Goal: Information Seeking & Learning: Learn about a topic

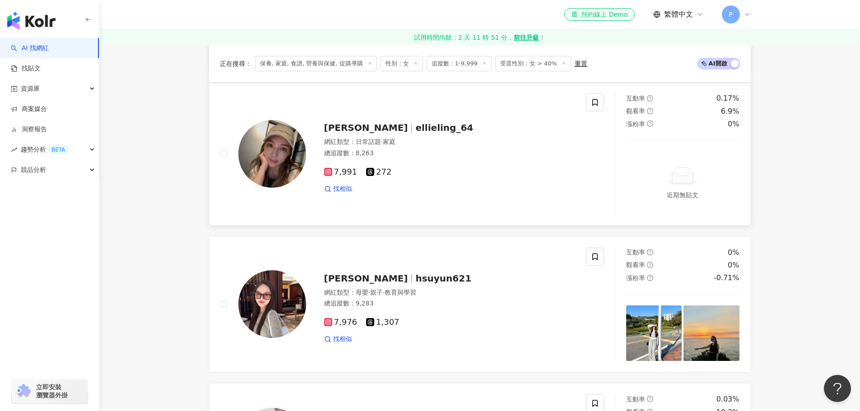
scroll to position [1083, 0]
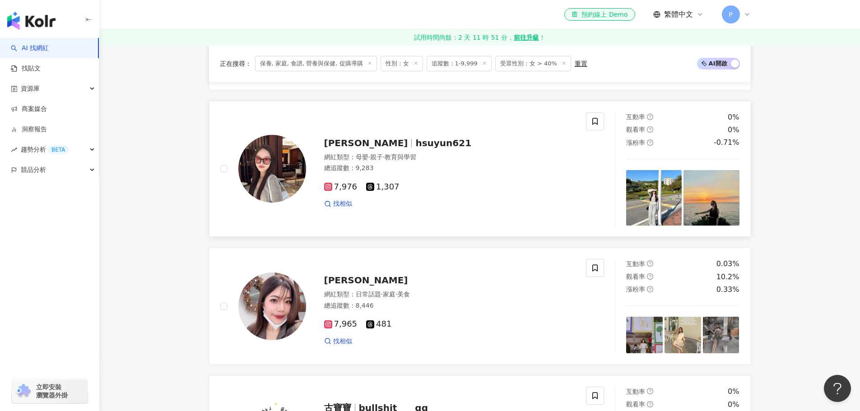
drag, startPoint x: 364, startPoint y: 154, endPoint x: 376, endPoint y: 159, distance: 13.2
click at [376, 158] on div "Cherry 蓁 hsuyun621 網紅類型 ： 母嬰 · 親子 · 教育與學習 總追蹤數 ： 9,283 7,976 1,307 找相似" at bounding box center [440, 169] width 269 height 79
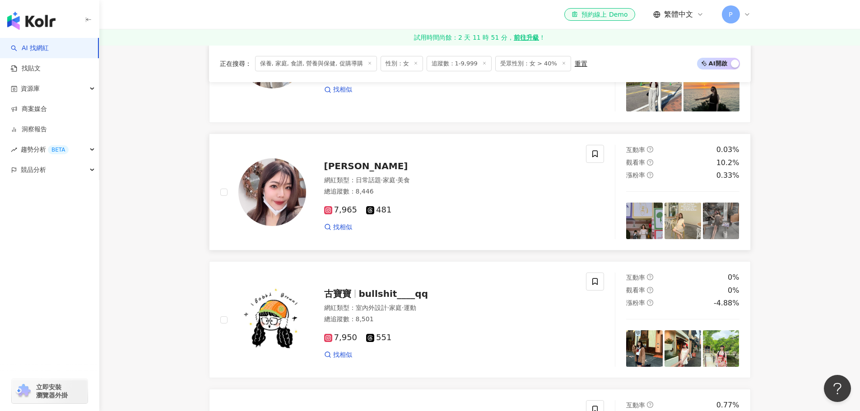
scroll to position [1219, 0]
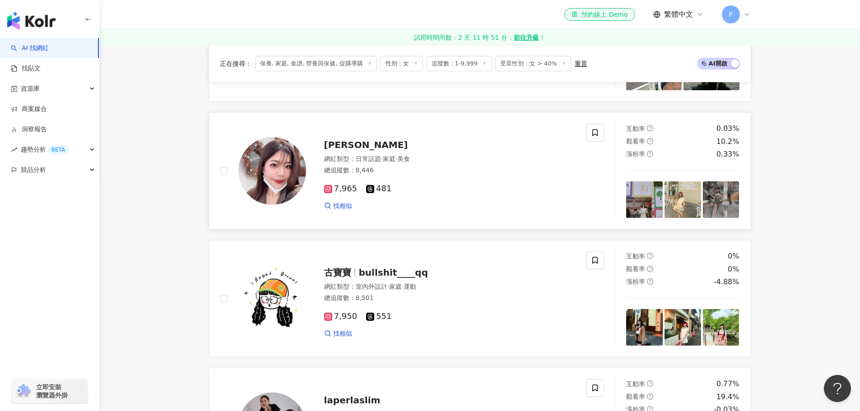
drag, startPoint x: 354, startPoint y: 156, endPoint x: 348, endPoint y: 151, distance: 7.7
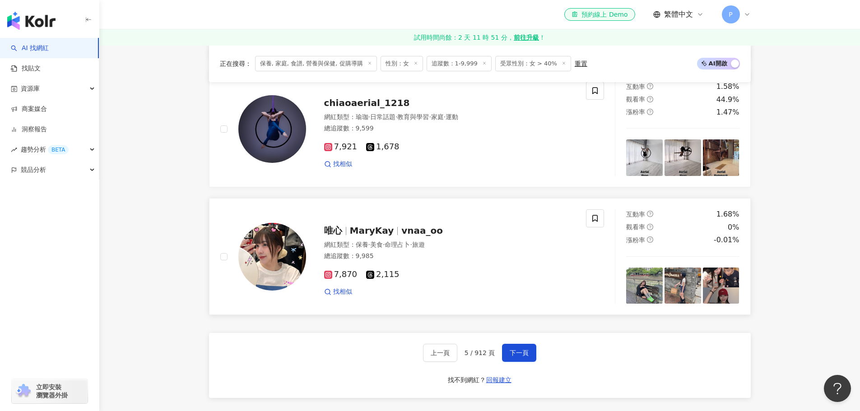
scroll to position [1715, 0]
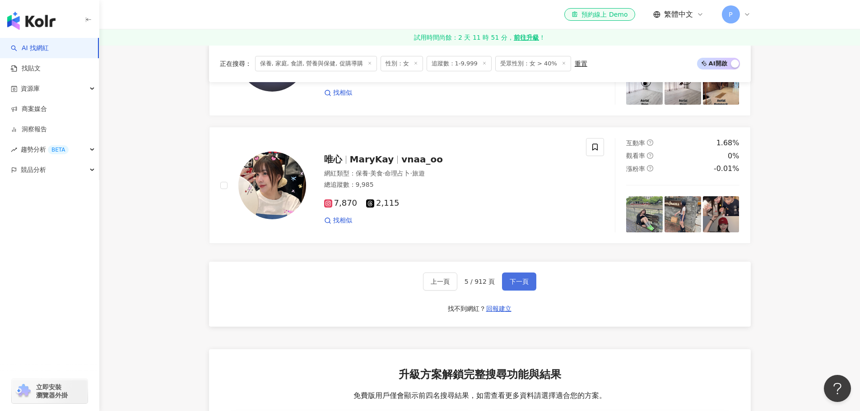
click at [511, 283] on button "下一頁" at bounding box center [519, 282] width 34 height 18
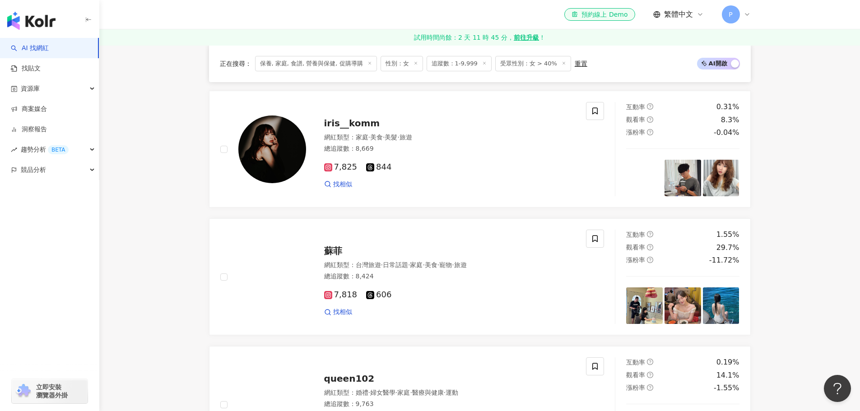
scroll to position [1644, 0]
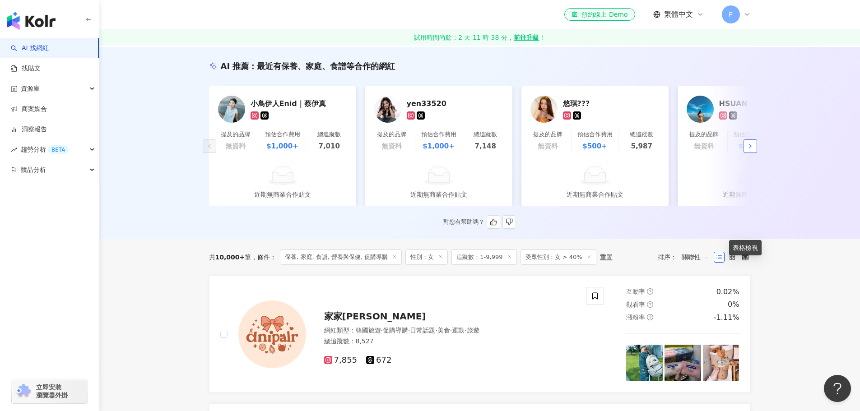
scroll to position [0, 0]
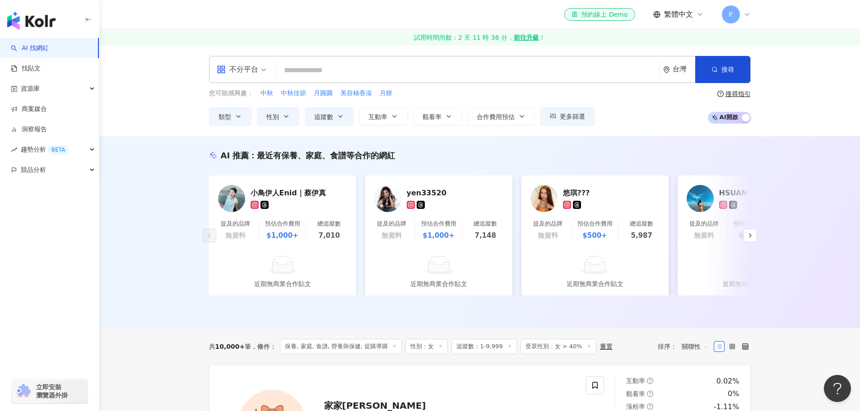
click at [747, 16] on icon at bounding box center [746, 14] width 7 height 7
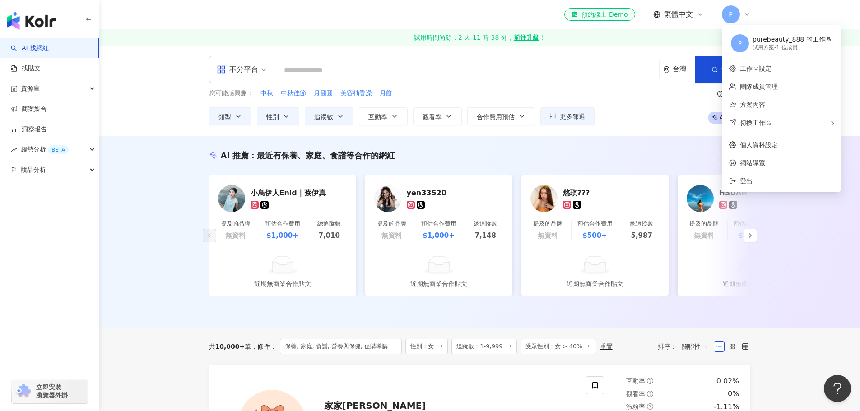
click at [747, 16] on icon at bounding box center [746, 14] width 7 height 7
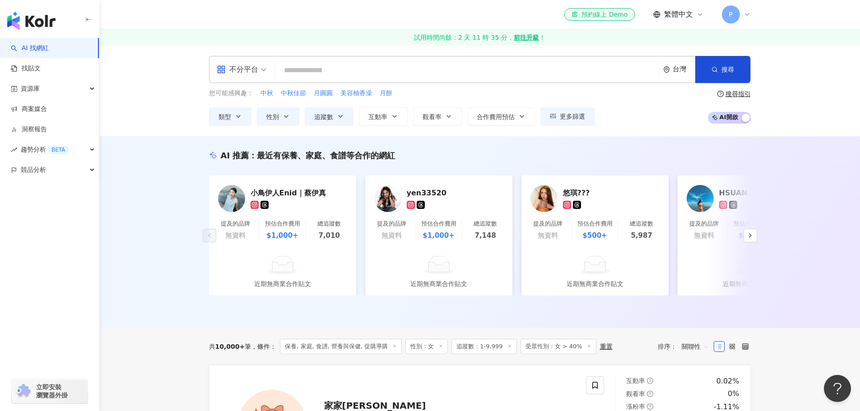
click at [336, 69] on input "search" at bounding box center [467, 70] width 376 height 17
paste input "**********"
type input "**********"
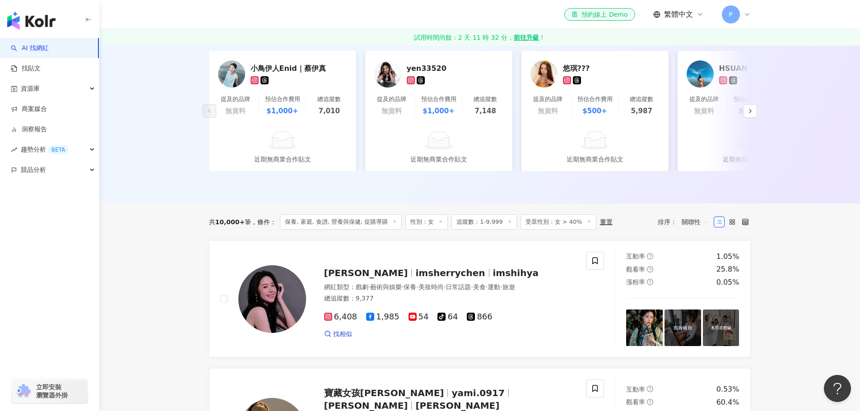
scroll to position [90, 0]
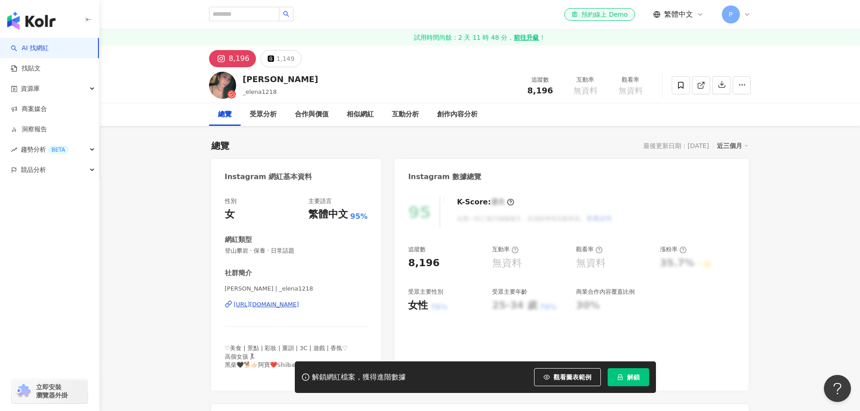
drag, startPoint x: 304, startPoint y: 306, endPoint x: 406, endPoint y: 241, distance: 121.3
click at [299, 306] on div "https://www.instagram.com/_elena1218/" at bounding box center [266, 305] width 65 height 8
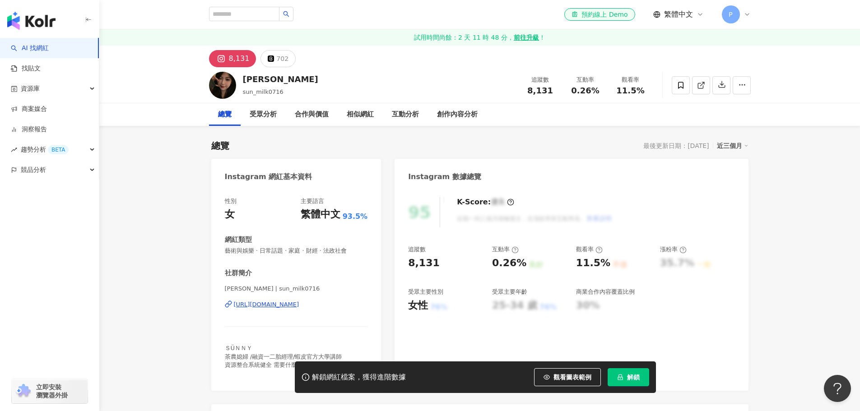
click at [295, 306] on div "https://www.instagram.com/sun_milk0716/" at bounding box center [266, 305] width 65 height 8
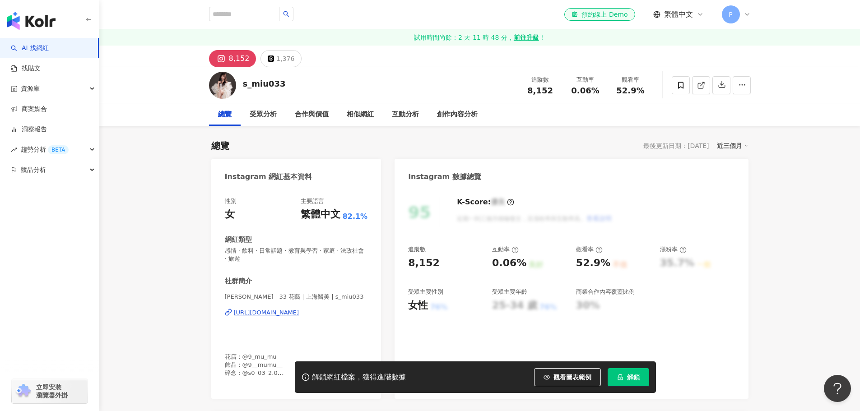
click at [299, 315] on div "https://www.instagram.com/s_miu033/" at bounding box center [266, 313] width 65 height 8
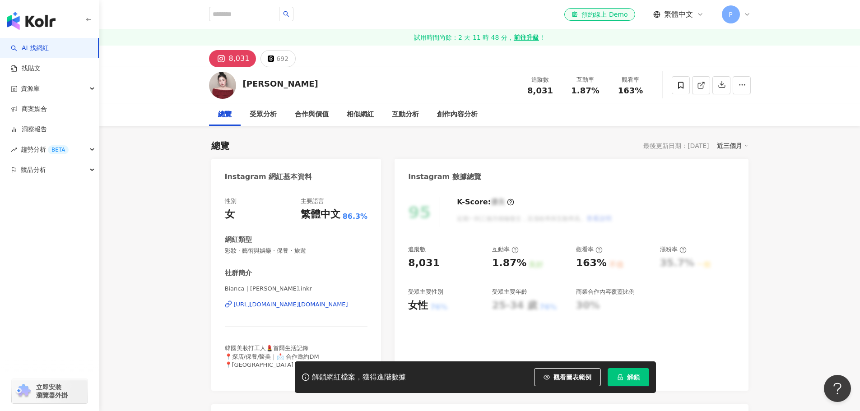
click at [315, 307] on div "[URL][DOMAIN_NAME][DOMAIN_NAME]" at bounding box center [291, 305] width 114 height 8
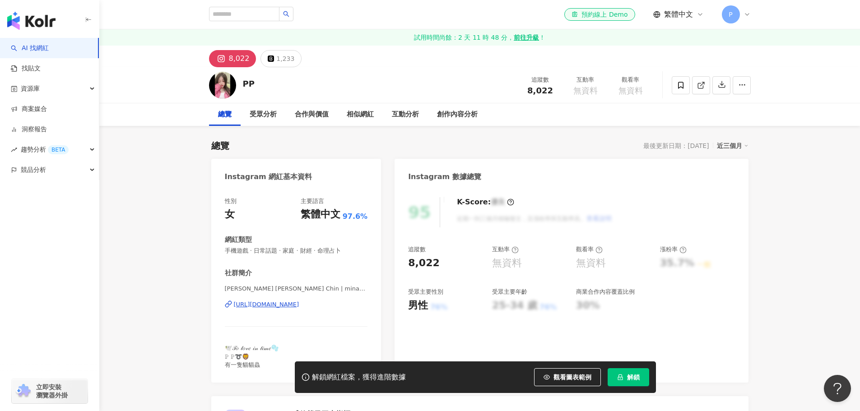
click at [299, 306] on div "https://www.instagram.com/minamaluko/" at bounding box center [266, 305] width 65 height 8
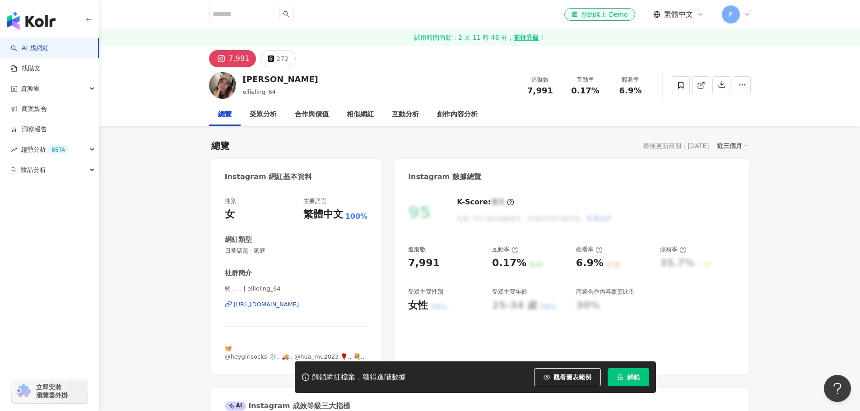
click at [299, 302] on div "https://www.instagram.com/ellieling_64/" at bounding box center [266, 305] width 65 height 8
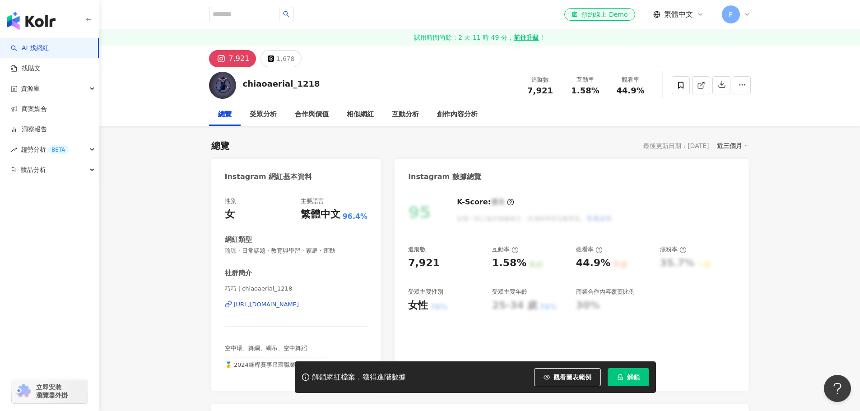
click at [299, 304] on div "[URL][DOMAIN_NAME]" at bounding box center [266, 305] width 65 height 8
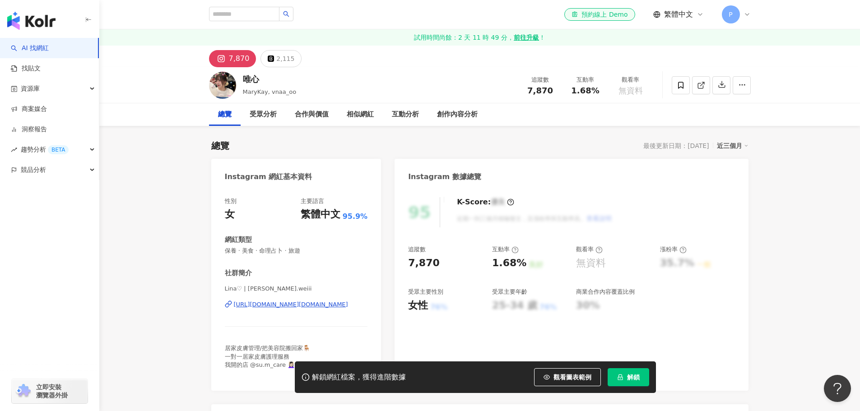
click at [313, 304] on div "[URL][DOMAIN_NAME][DOMAIN_NAME]" at bounding box center [291, 305] width 114 height 8
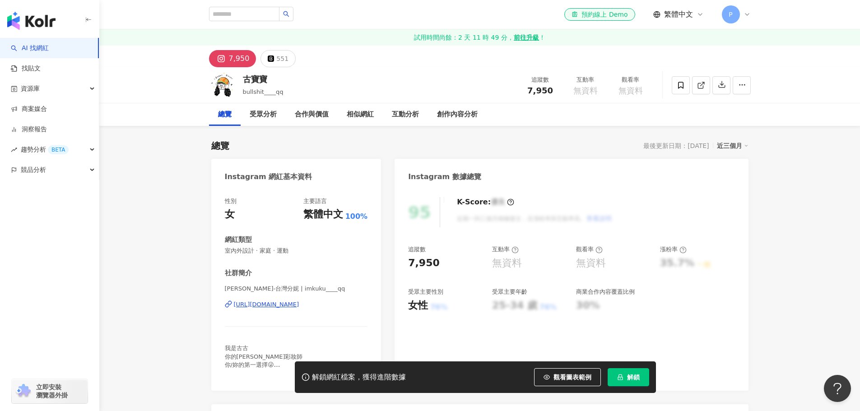
click at [299, 308] on div "[URL][DOMAIN_NAME]" at bounding box center [266, 305] width 65 height 8
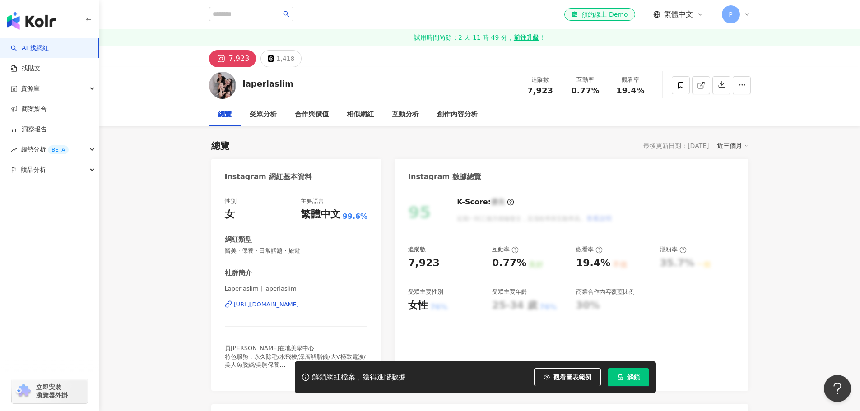
click at [299, 306] on div "https://www.instagram.com/laperlaslim/" at bounding box center [266, 305] width 65 height 8
